Goal: Find specific page/section: Find specific page/section

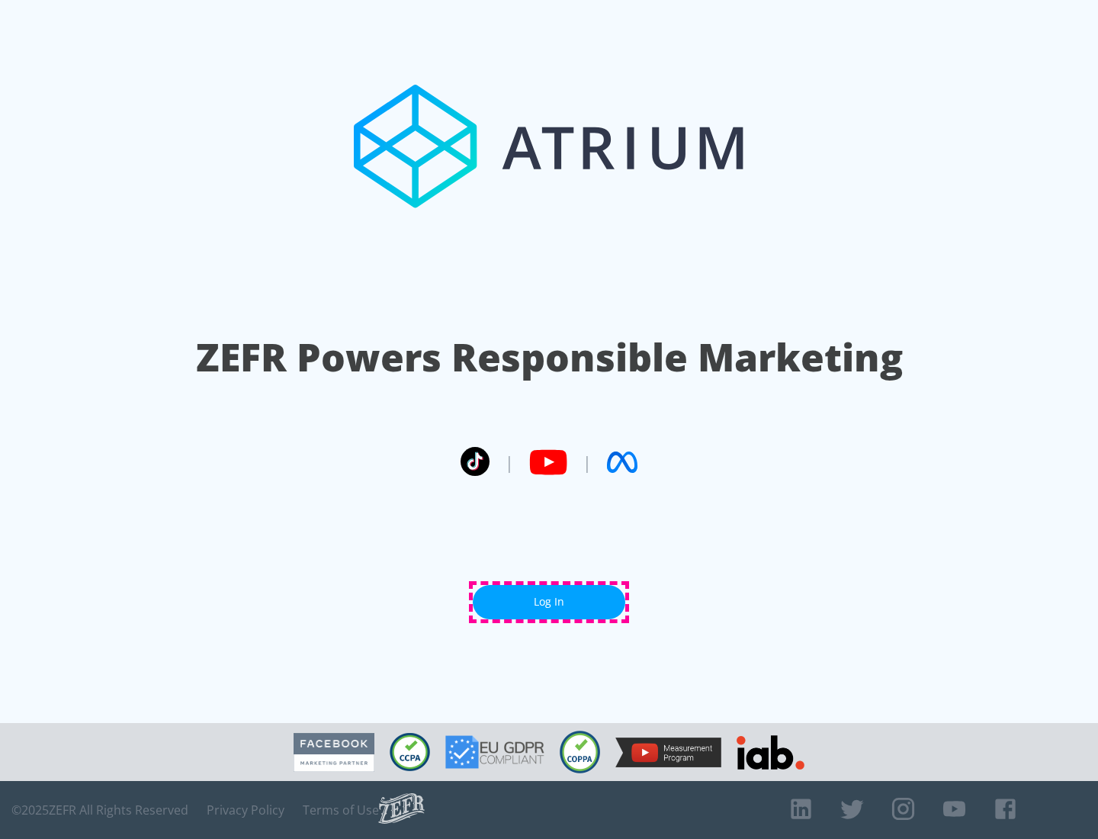
click at [549, 602] on link "Log In" at bounding box center [549, 602] width 153 height 34
